Goal: Communication & Community: Answer question/provide support

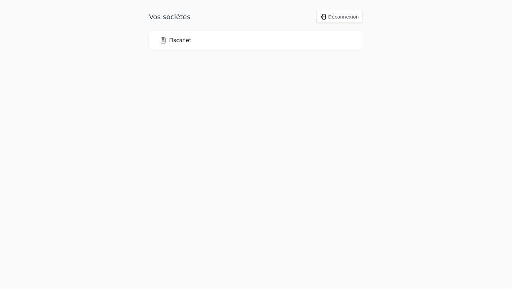
click at [174, 41] on link "Fiscanet" at bounding box center [176, 40] width 32 height 8
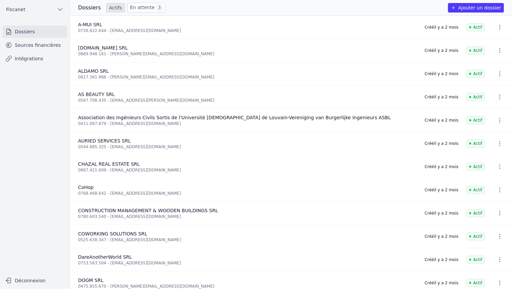
click at [156, 8] on span "3" at bounding box center [159, 7] width 7 height 7
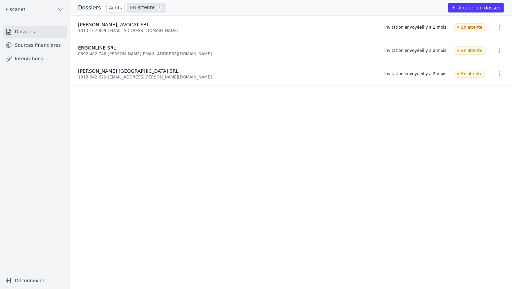
click at [498, 27] on icon "button" at bounding box center [499, 27] width 7 height 7
click at [492, 42] on button "Ré-inviter" at bounding box center [487, 42] width 42 height 14
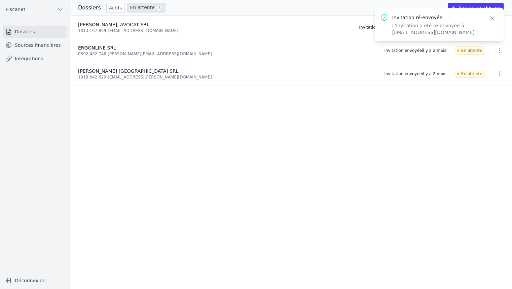
click at [340, 122] on ul "[PERSON_NAME], AVOCAT SRL 1013.167.869 - [EMAIL_ADDRESS][DOMAIN_NAME] Invitatio…" at bounding box center [291, 151] width 442 height 273
click at [498, 77] on button "button" at bounding box center [499, 73] width 13 height 11
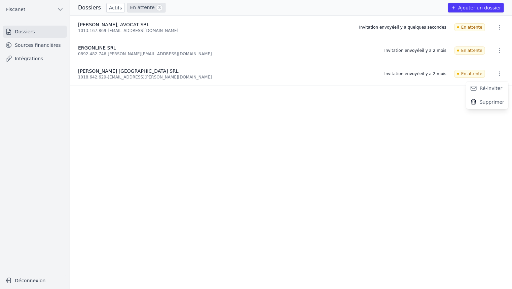
click at [490, 89] on button "Ré-inviter" at bounding box center [487, 88] width 42 height 14
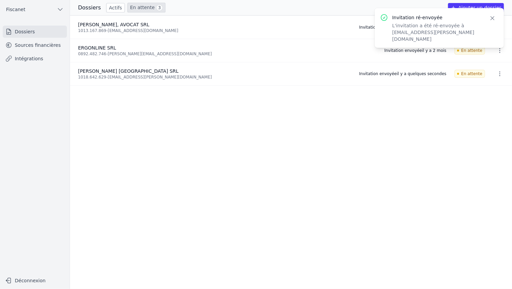
click at [498, 51] on icon "button" at bounding box center [499, 50] width 7 height 7
click at [488, 67] on button "Ré-inviter" at bounding box center [487, 66] width 42 height 14
